Goal: Task Accomplishment & Management: Use online tool/utility

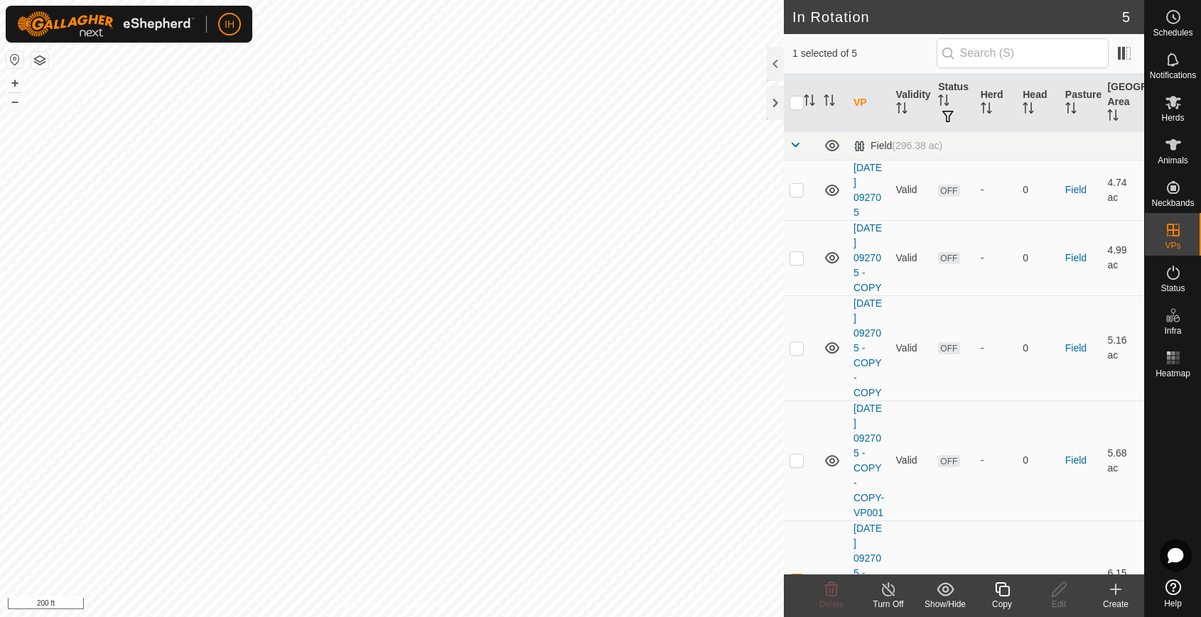
click at [1007, 598] on div "Copy" at bounding box center [1001, 604] width 57 height 13
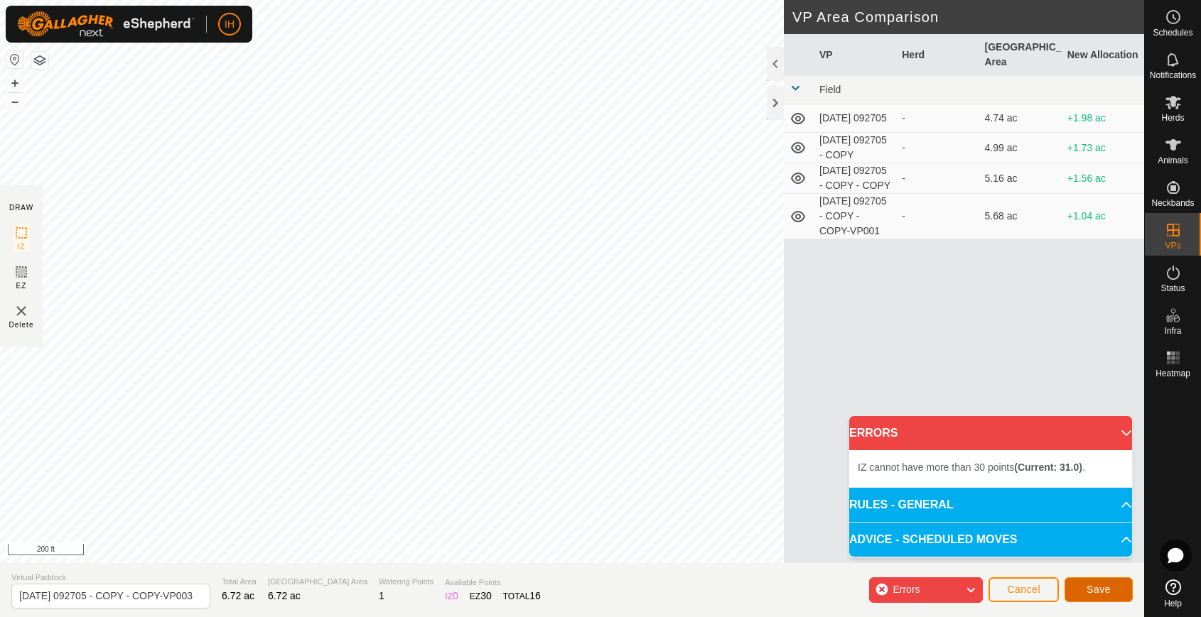
click at [1090, 592] on span "Save" at bounding box center [1098, 589] width 24 height 11
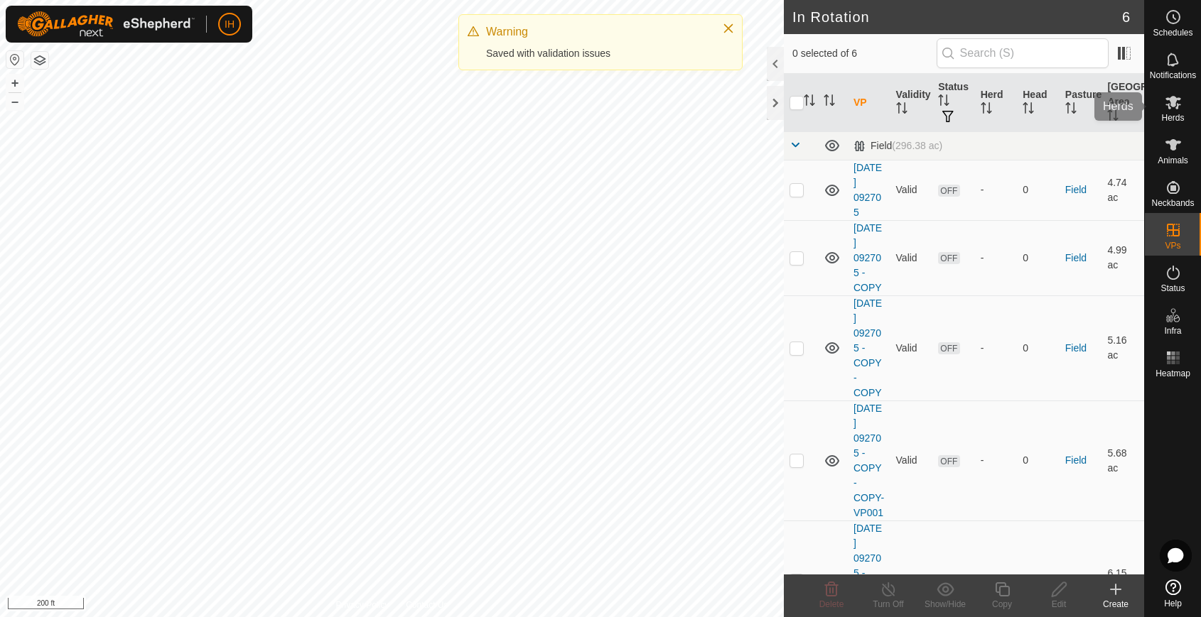
click at [1172, 117] on span "Herds" at bounding box center [1172, 118] width 23 height 9
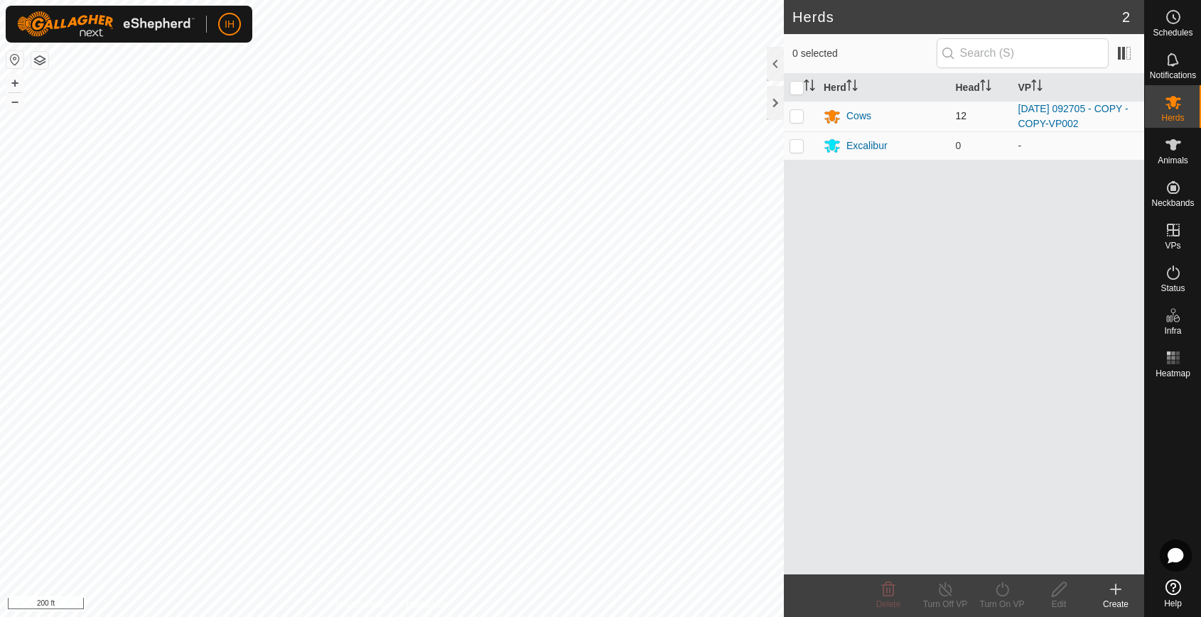
click at [794, 118] on p-checkbox at bounding box center [796, 115] width 14 height 11
checkbox input "true"
click at [1000, 599] on div "Turn On VP" at bounding box center [1001, 604] width 57 height 13
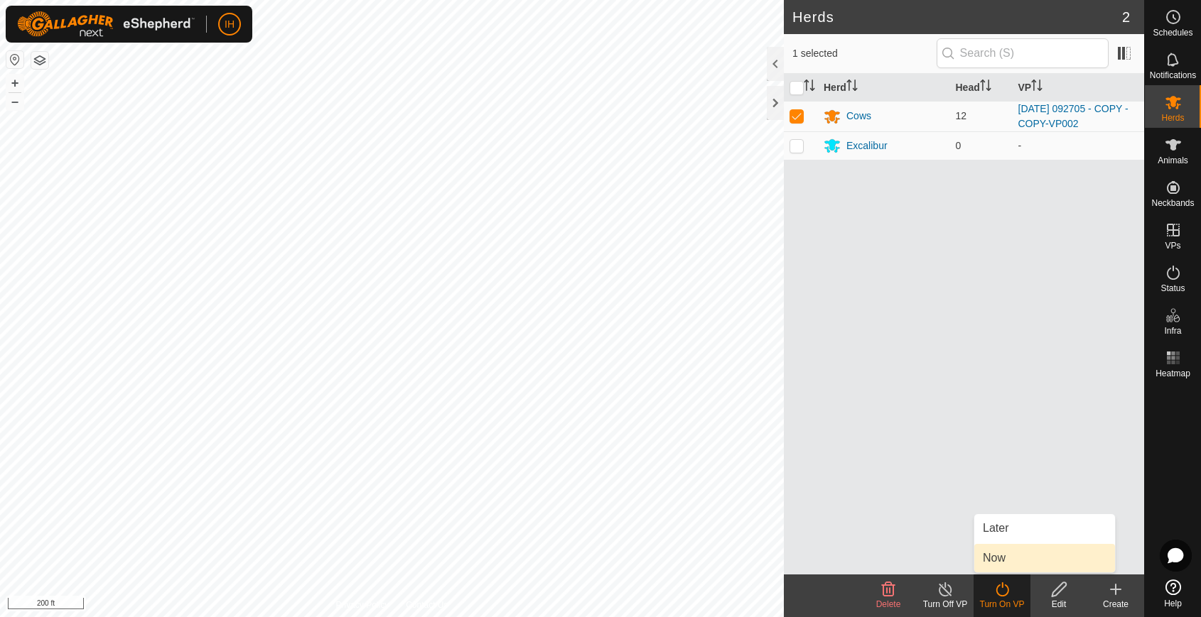
click at [1012, 563] on link "Now" at bounding box center [1044, 558] width 141 height 28
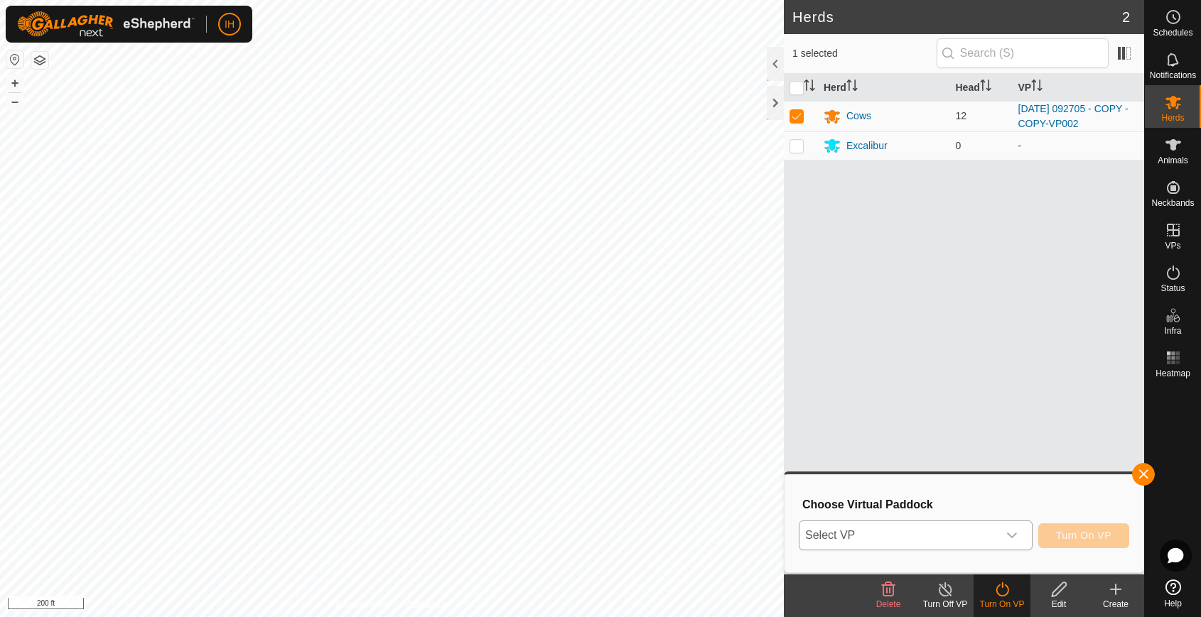
click at [1020, 530] on div "dropdown trigger" at bounding box center [1011, 535] width 28 height 28
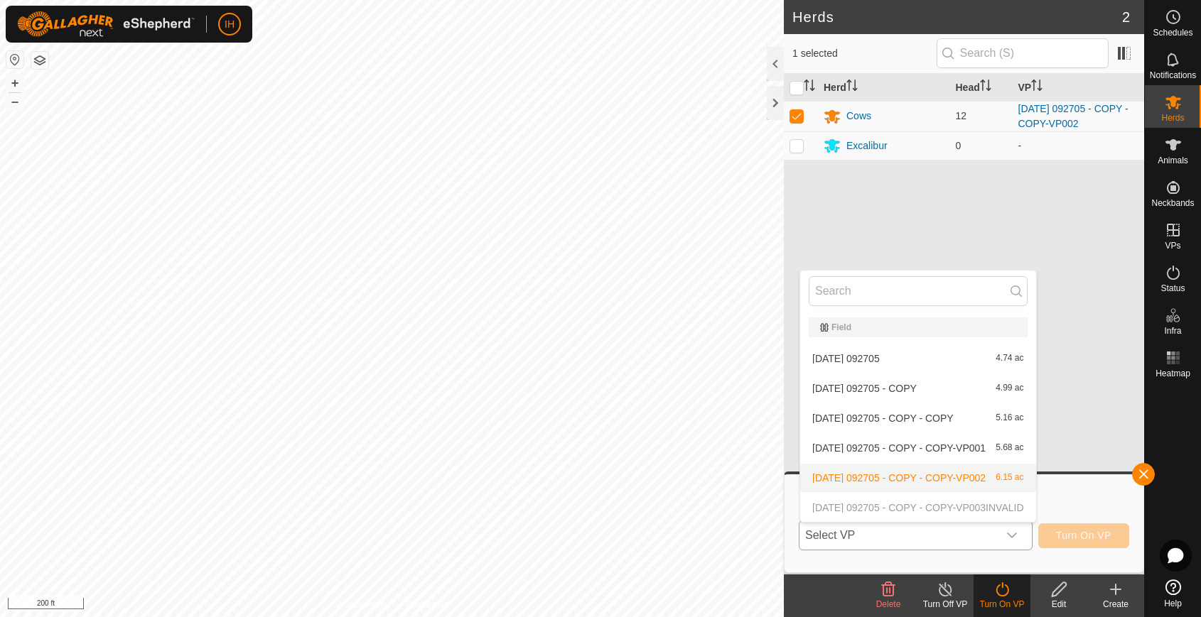
click at [909, 507] on p-selectitem "[DATE] 092705 - COPY - COPY-VP003 INVALID" at bounding box center [918, 508] width 236 height 28
click at [1095, 397] on div "Herd Head VP Cows 12 [DATE] 092705 - COPY - COPY-VP002 Excalibur 0 -" at bounding box center [964, 324] width 360 height 501
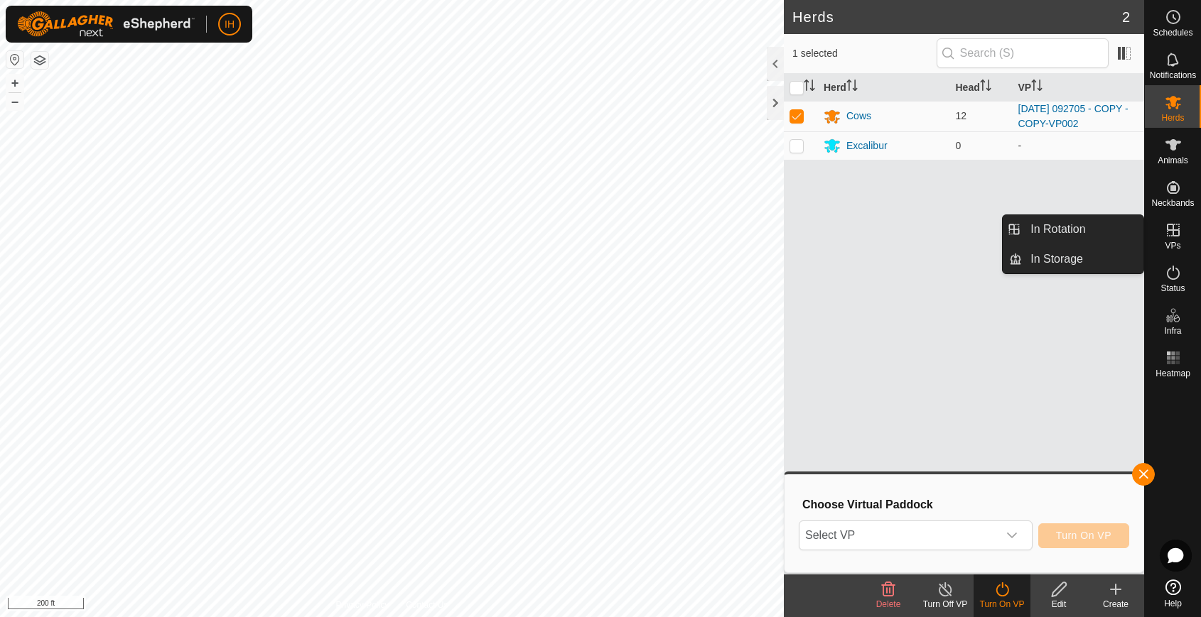
click at [1180, 228] on icon at bounding box center [1172, 230] width 17 height 17
click at [1176, 232] on icon at bounding box center [1172, 230] width 17 height 17
click at [1068, 232] on link "In Rotation" at bounding box center [1082, 229] width 121 height 28
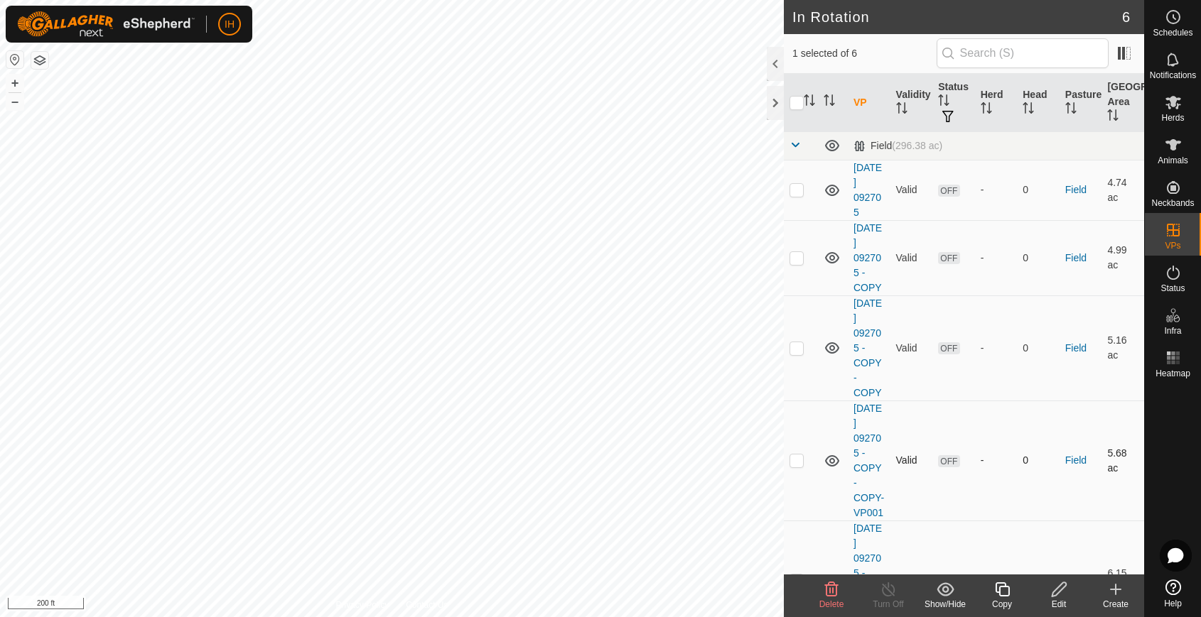
scroll to position [186, 0]
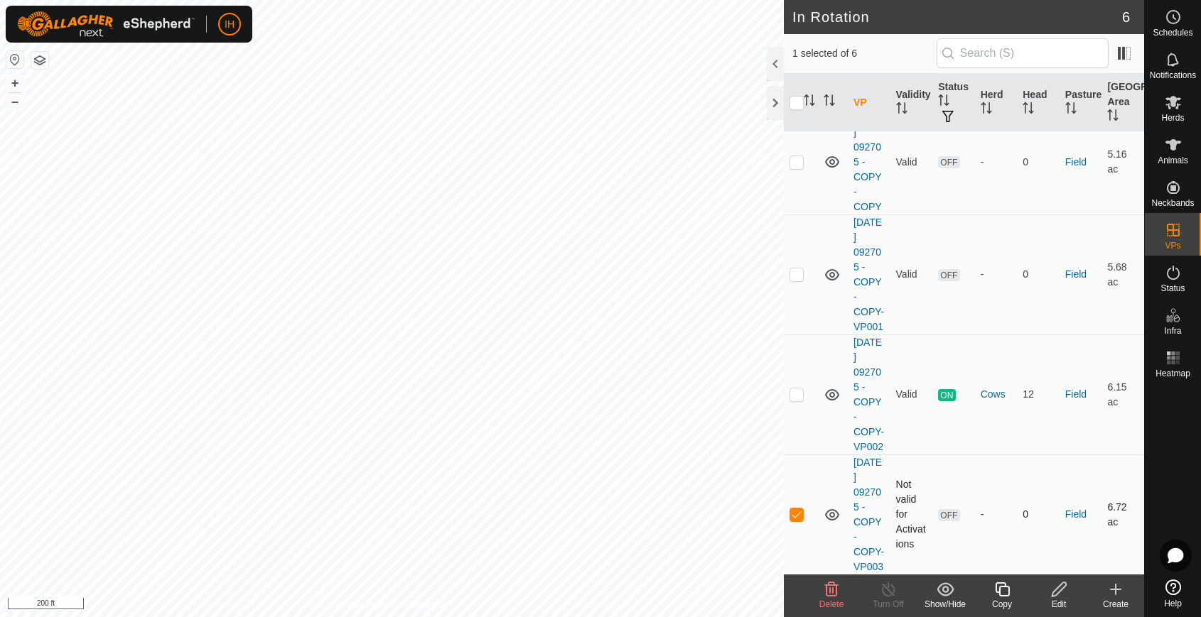
click at [911, 535] on td "Not valid for Activations" at bounding box center [911, 515] width 43 height 120
click at [835, 598] on div "Delete" at bounding box center [831, 604] width 57 height 13
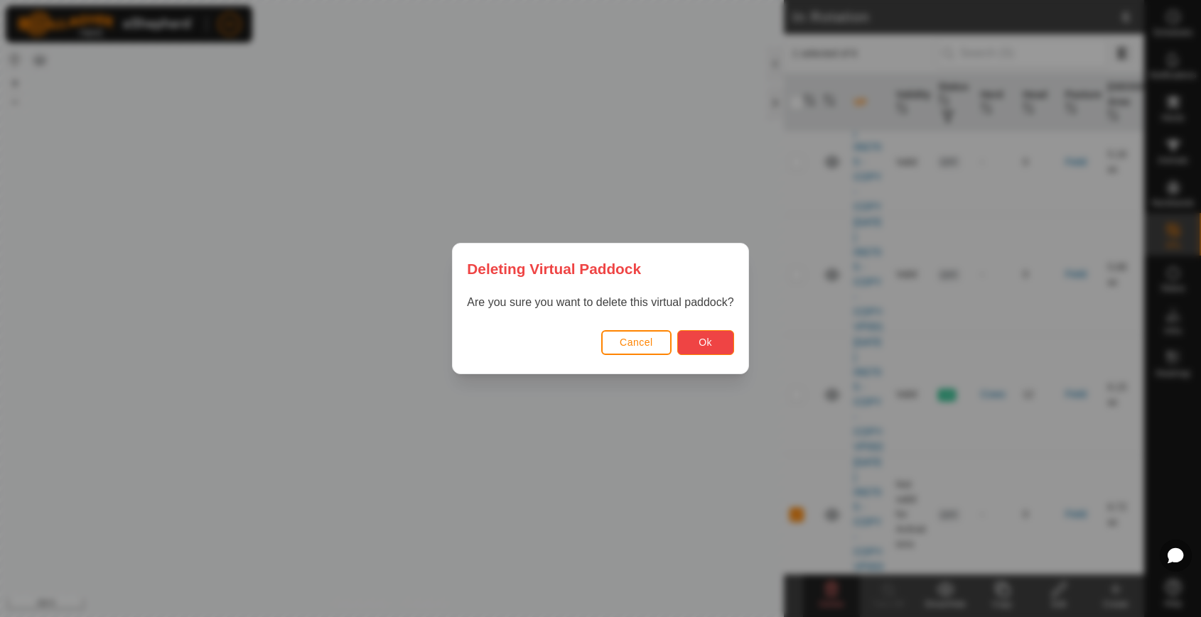
click at [705, 342] on span "Ok" at bounding box center [704, 342] width 13 height 11
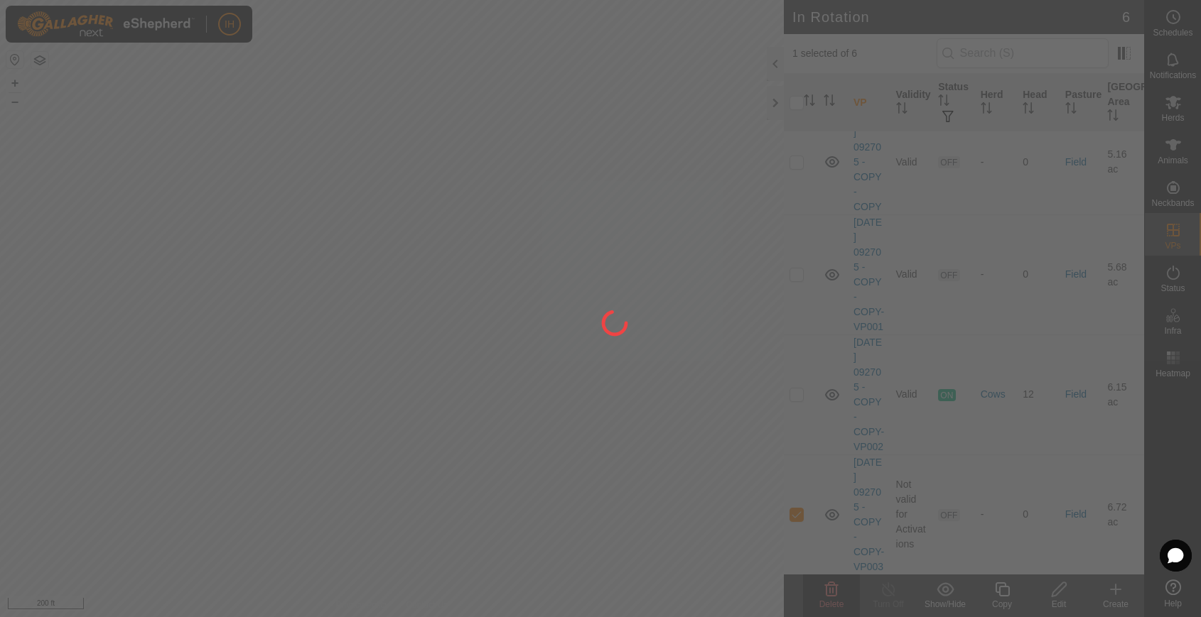
checkbox input "false"
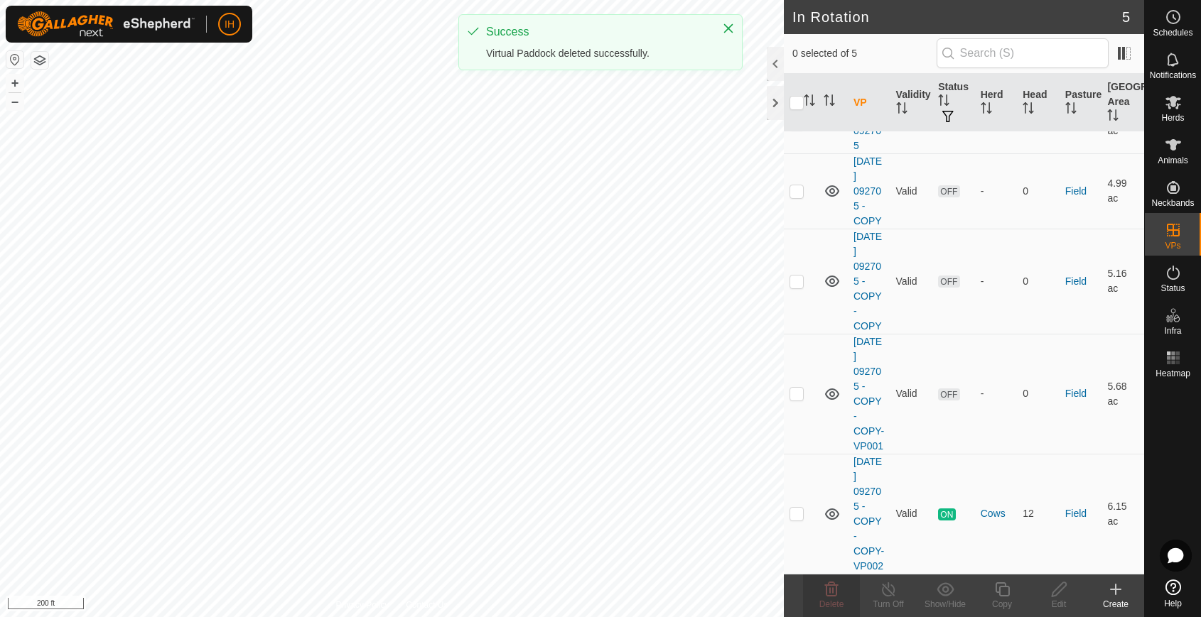
scroll to position [0, 0]
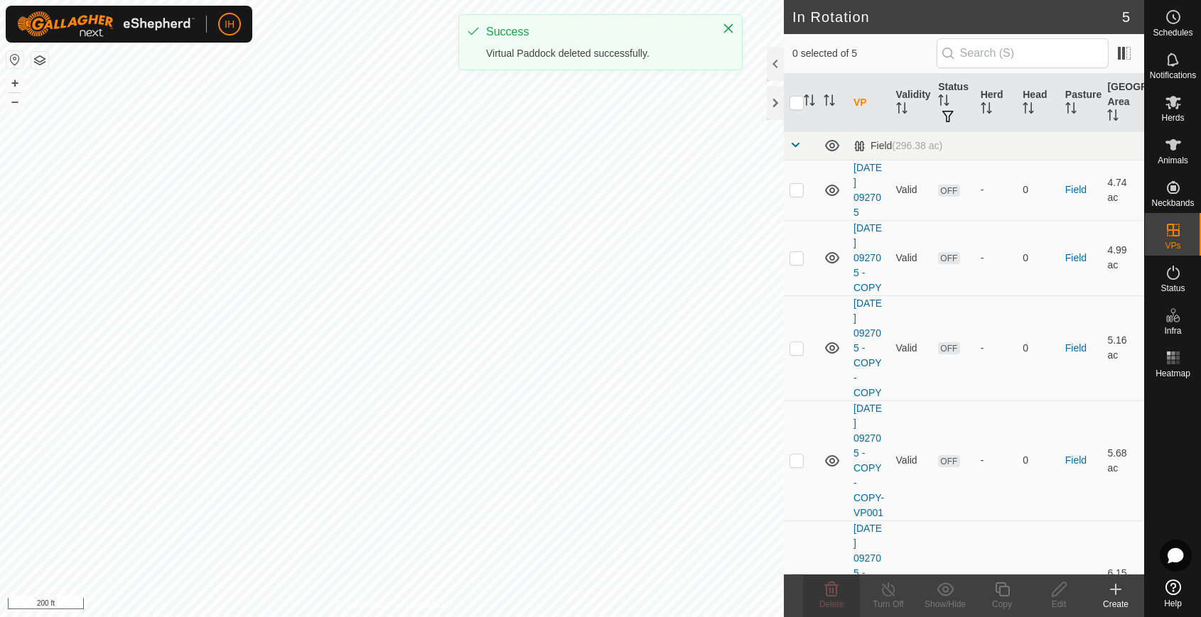
checkbox input "true"
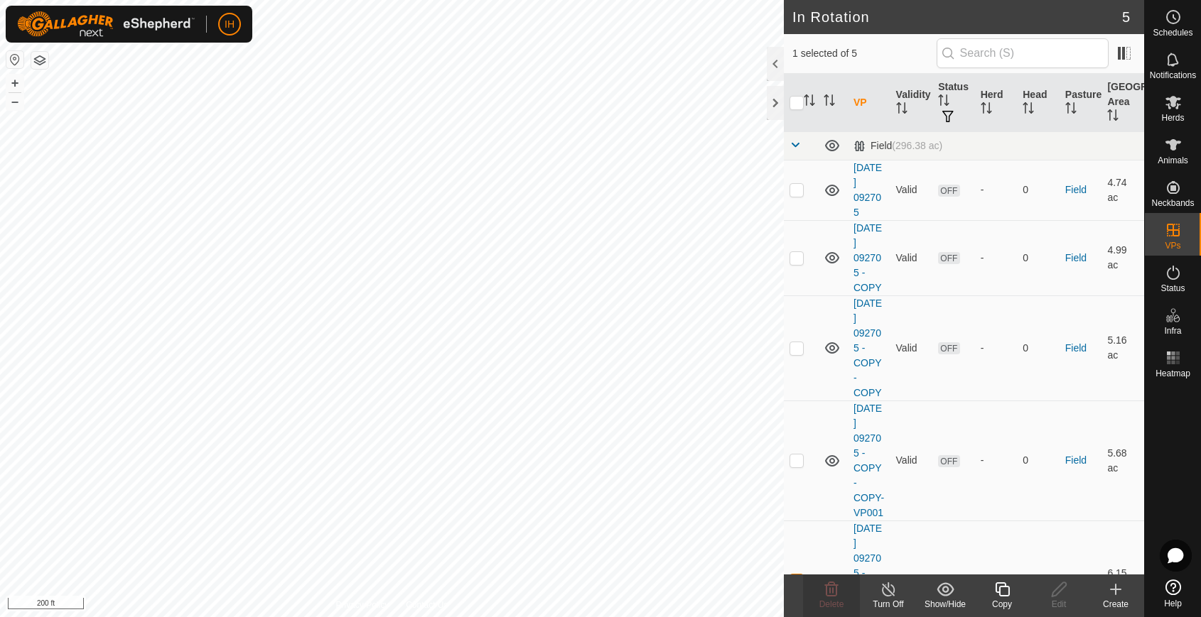
click at [1005, 595] on icon at bounding box center [1002, 590] width 14 height 14
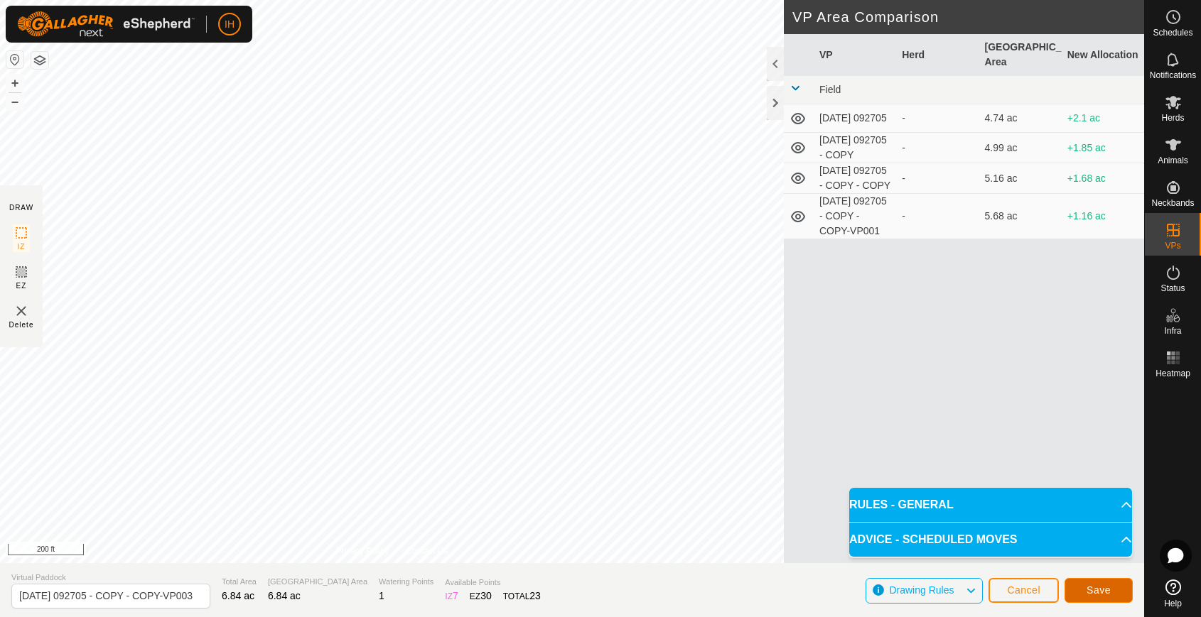
click at [1095, 597] on button "Save" at bounding box center [1098, 590] width 68 height 25
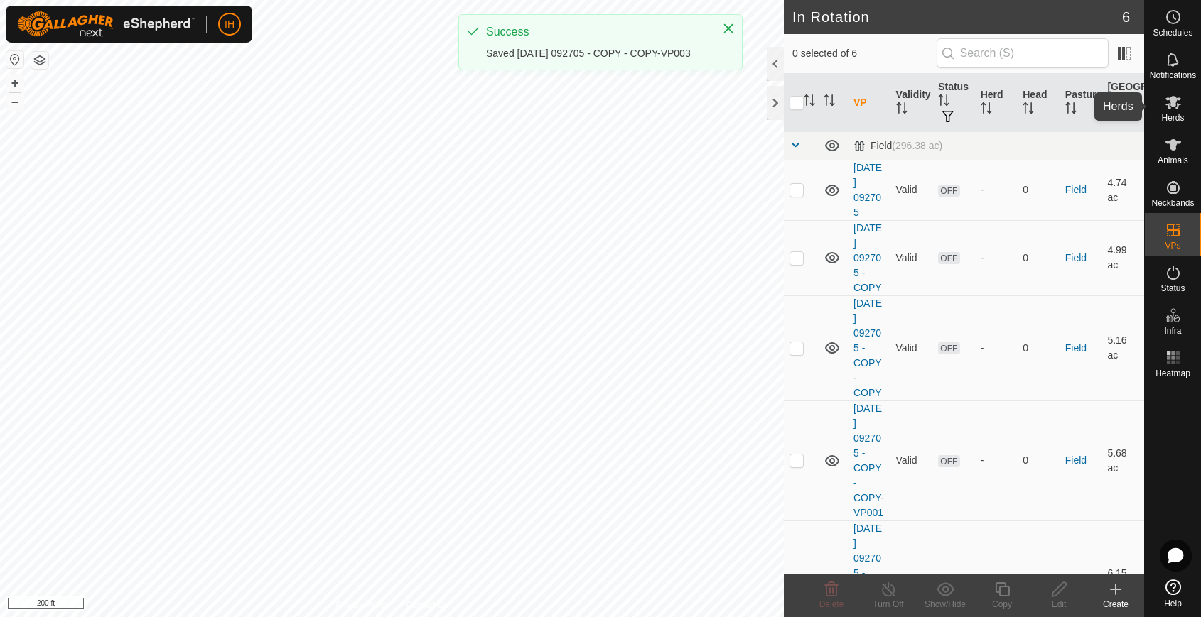
click at [1174, 109] on icon at bounding box center [1172, 102] width 17 height 17
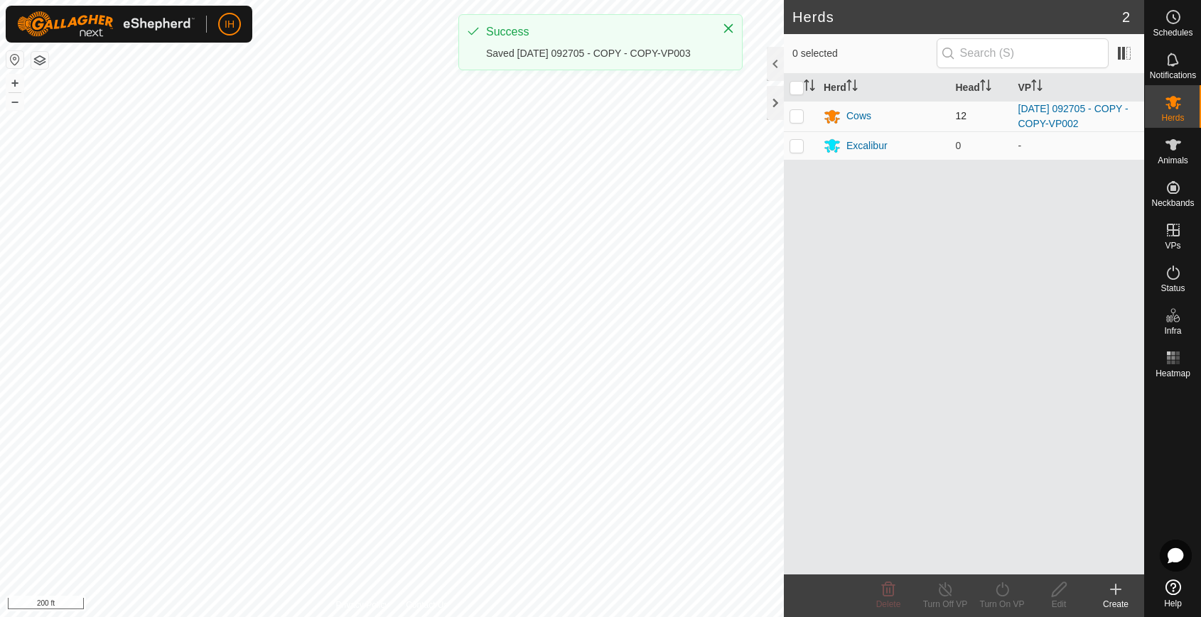
click at [799, 117] on p-checkbox at bounding box center [796, 115] width 14 height 11
checkbox input "true"
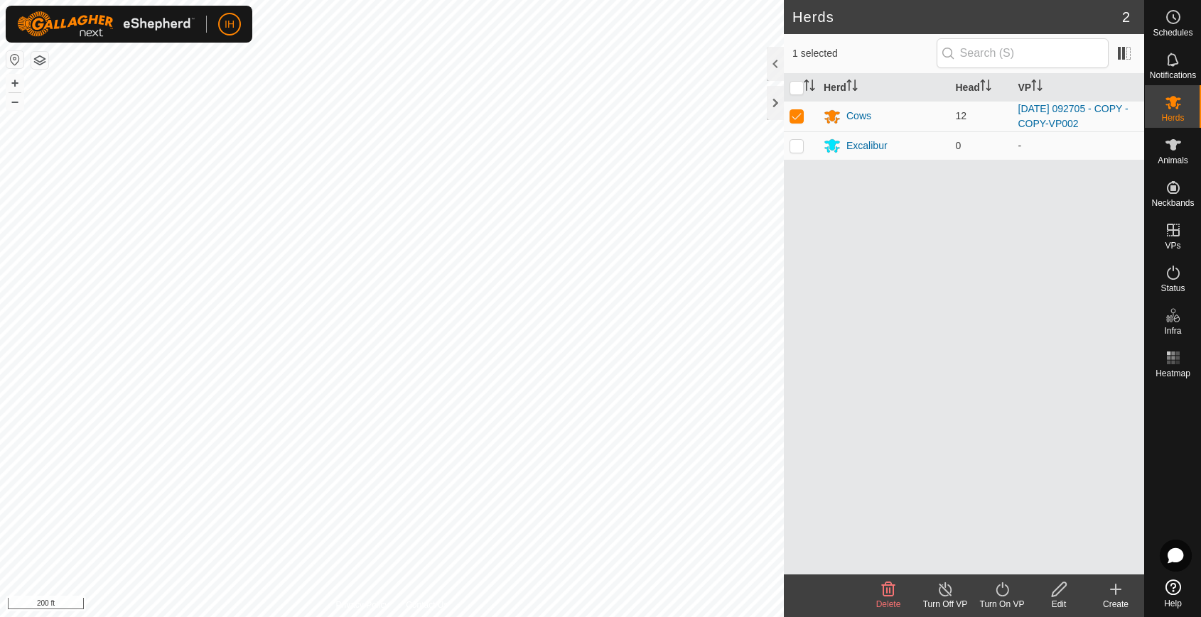
click at [1001, 590] on icon at bounding box center [1002, 589] width 18 height 17
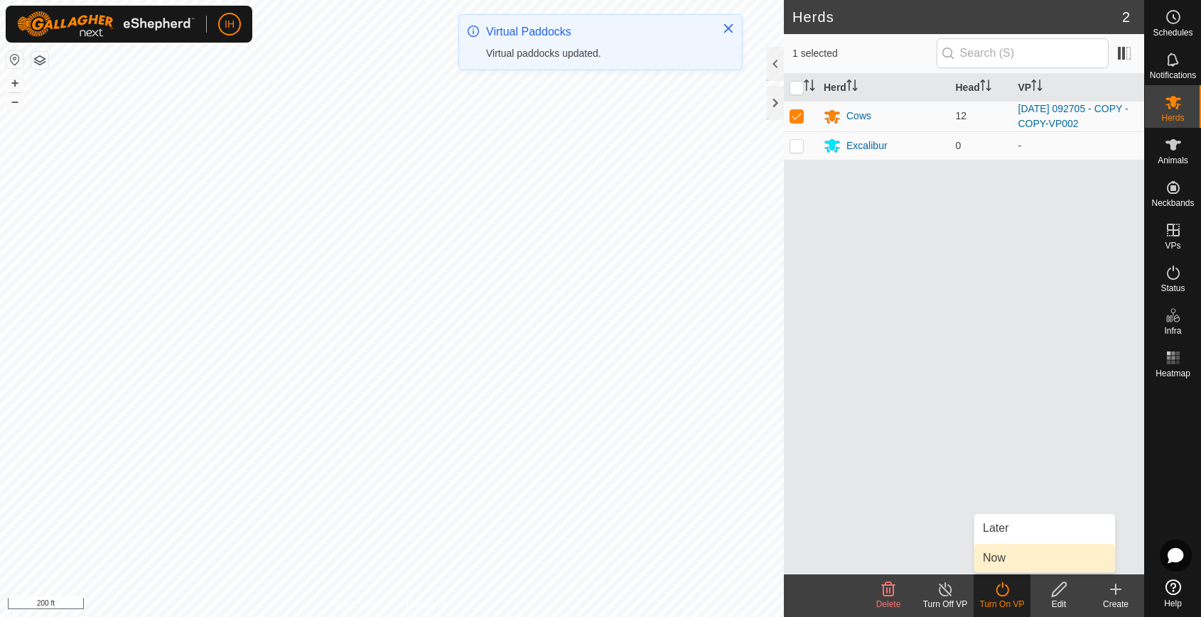
click at [1008, 562] on link "Now" at bounding box center [1044, 558] width 141 height 28
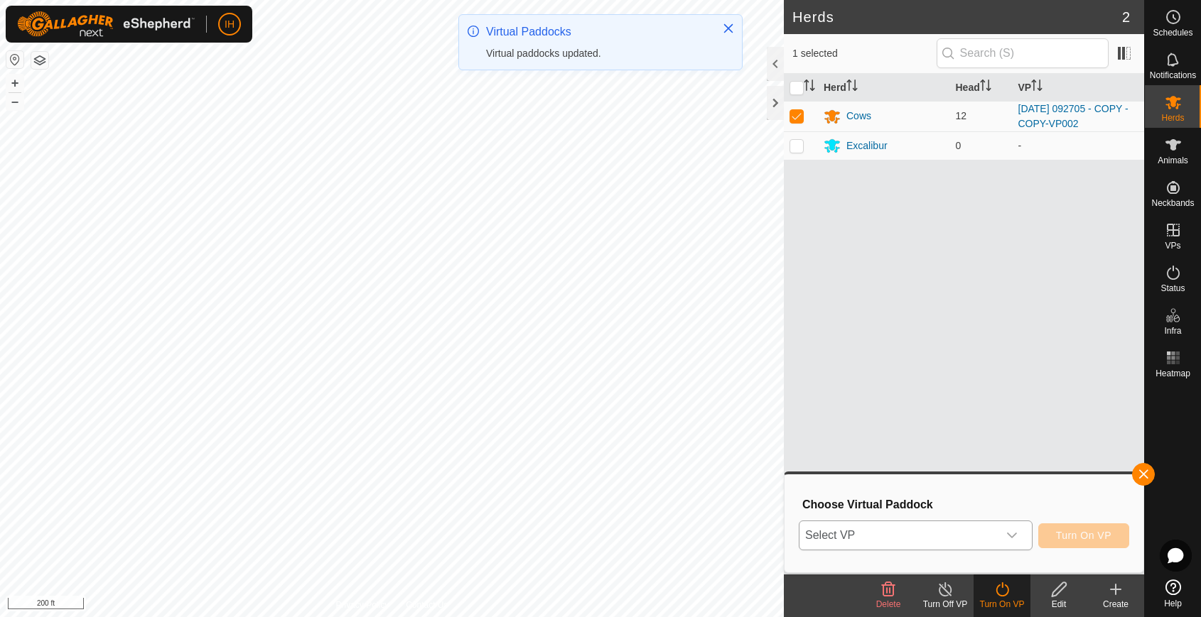
click at [975, 533] on span "Select VP" at bounding box center [898, 535] width 198 height 28
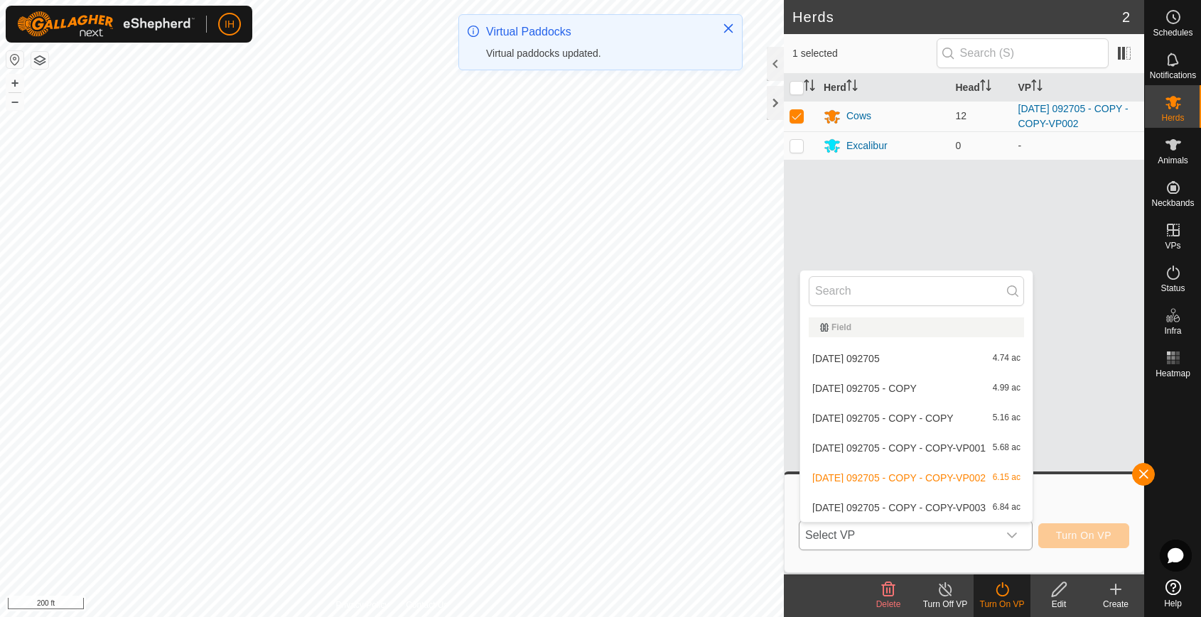
click at [959, 508] on li "[DATE] 092705 - COPY - COPY-VP003 6.84 ac" at bounding box center [916, 508] width 232 height 28
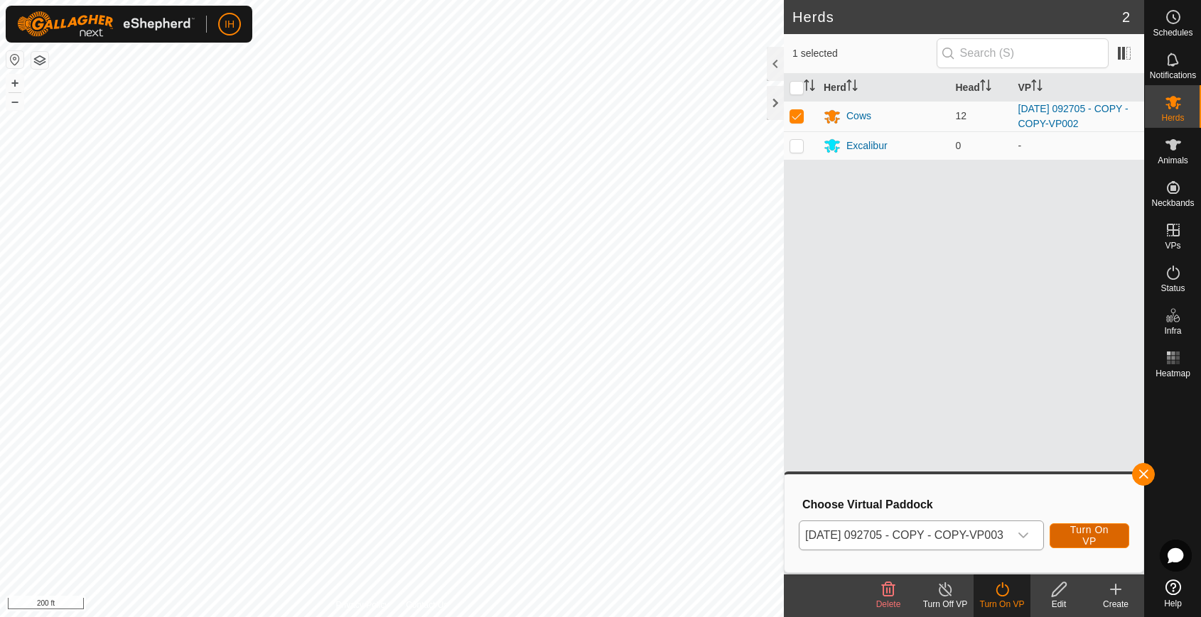
click at [1098, 540] on span "Turn On VP" at bounding box center [1089, 535] width 44 height 23
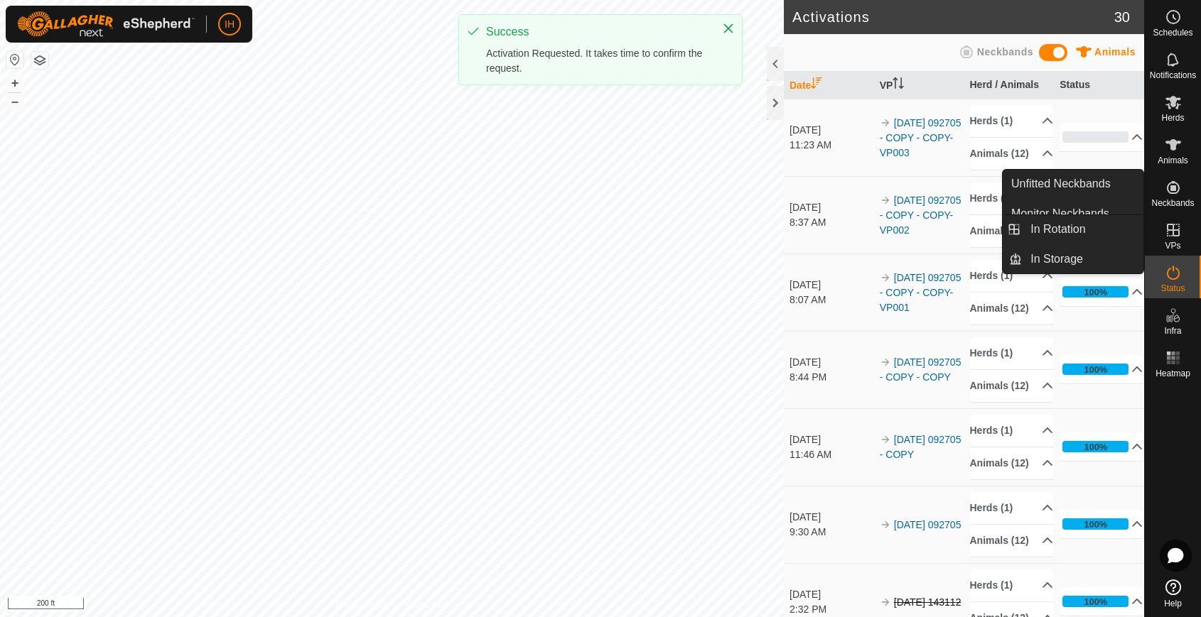
drag, startPoint x: 1174, startPoint y: 234, endPoint x: 1152, endPoint y: 240, distance: 22.9
click at [1174, 234] on icon at bounding box center [1172, 230] width 17 height 17
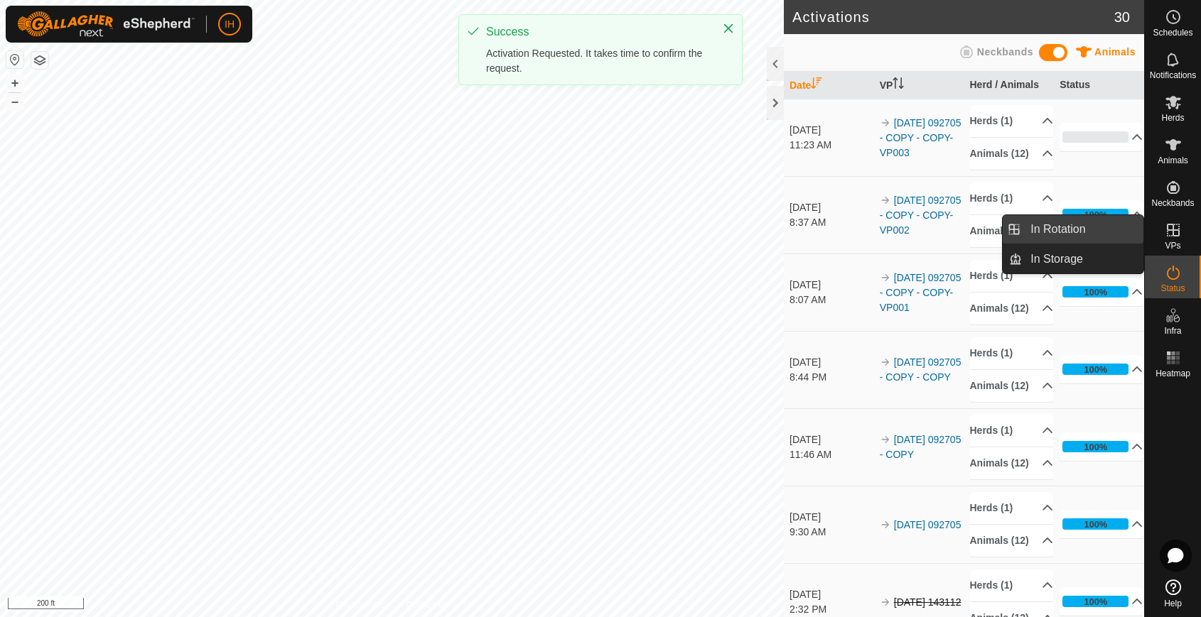
click at [1110, 236] on link "In Rotation" at bounding box center [1082, 229] width 121 height 28
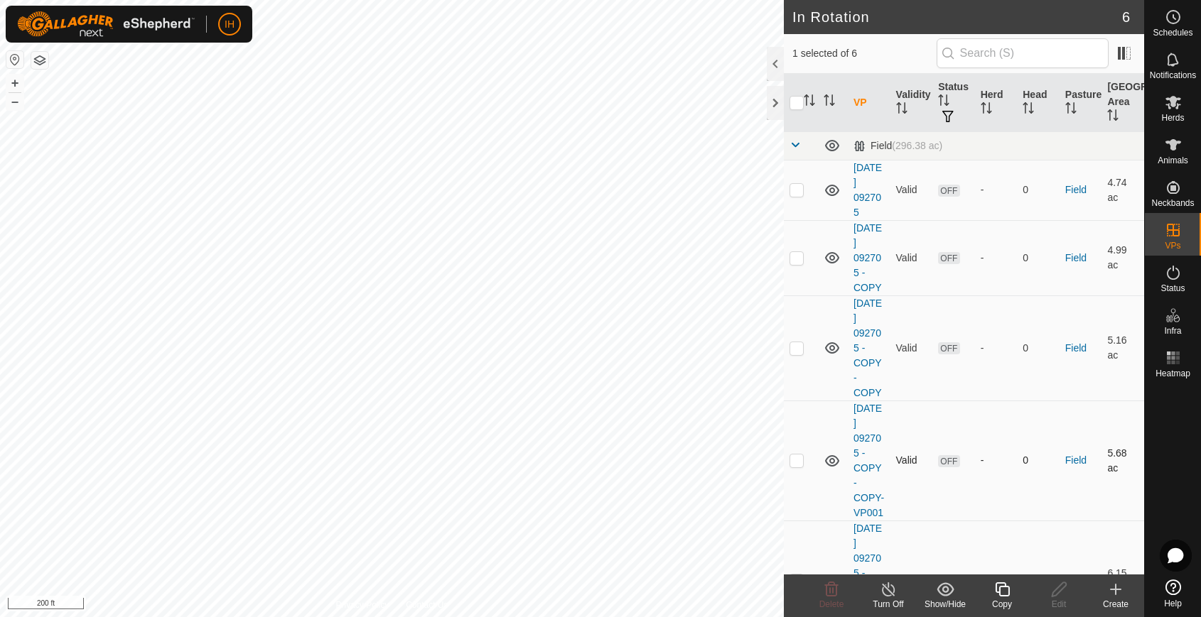
scroll to position [186, 0]
